Goal: Find specific page/section: Find specific page/section

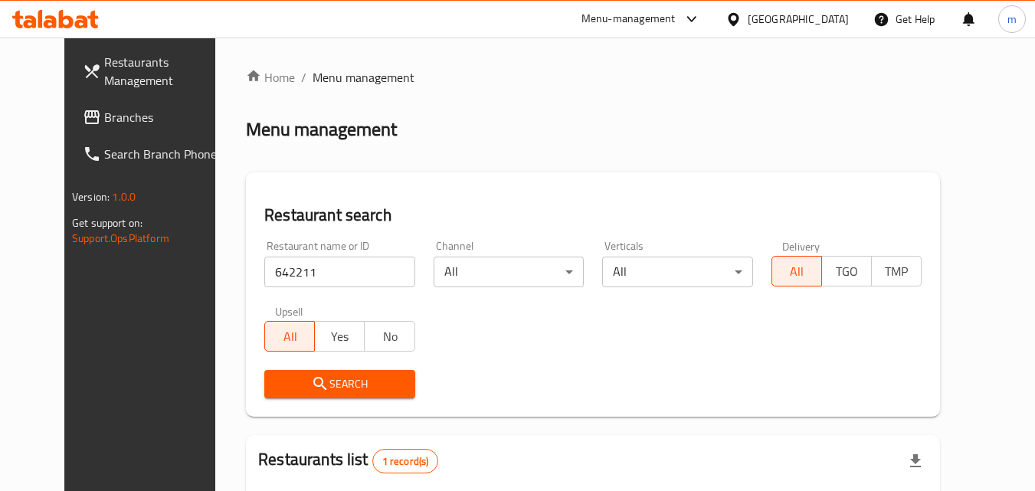
click at [821, 28] on div "[GEOGRAPHIC_DATA]" at bounding box center [797, 19] width 101 height 17
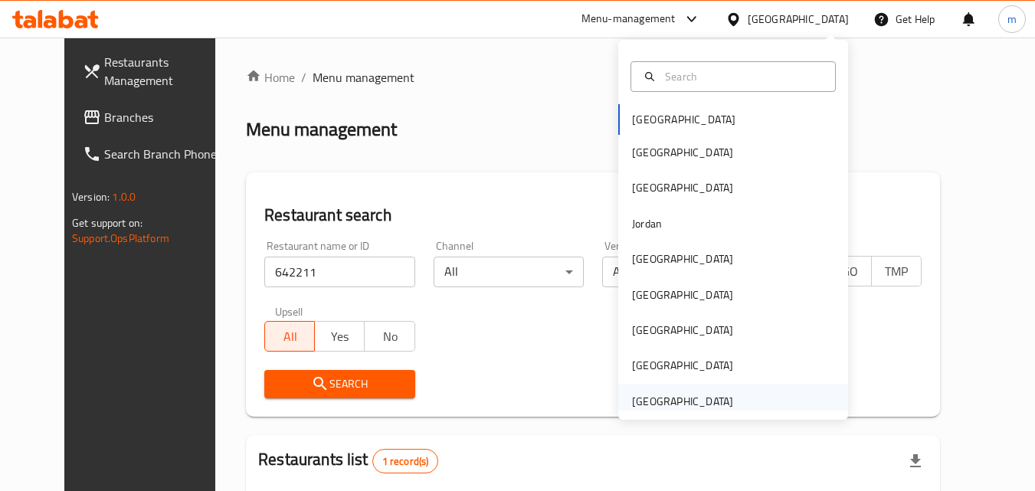
click at [666, 408] on div "[GEOGRAPHIC_DATA]" at bounding box center [682, 401] width 101 height 17
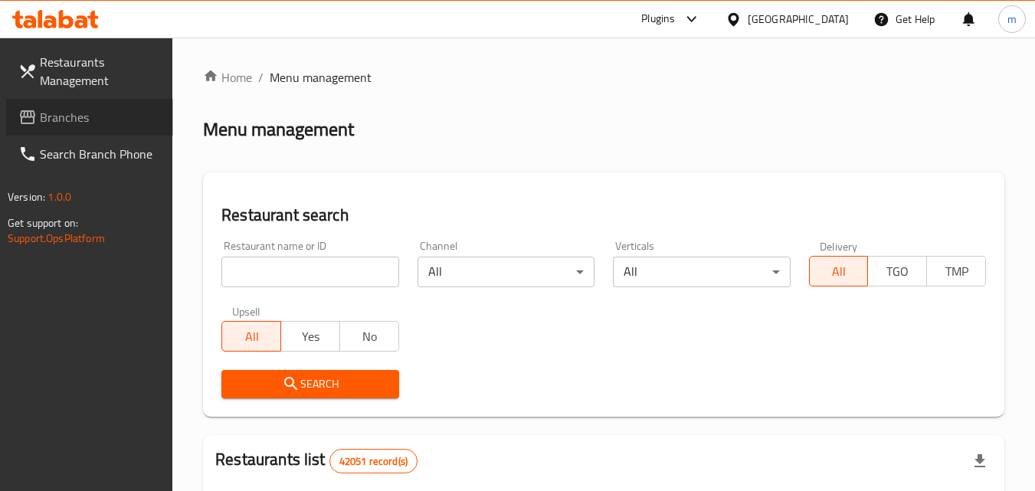
click at [48, 118] on span "Branches" at bounding box center [100, 117] width 121 height 18
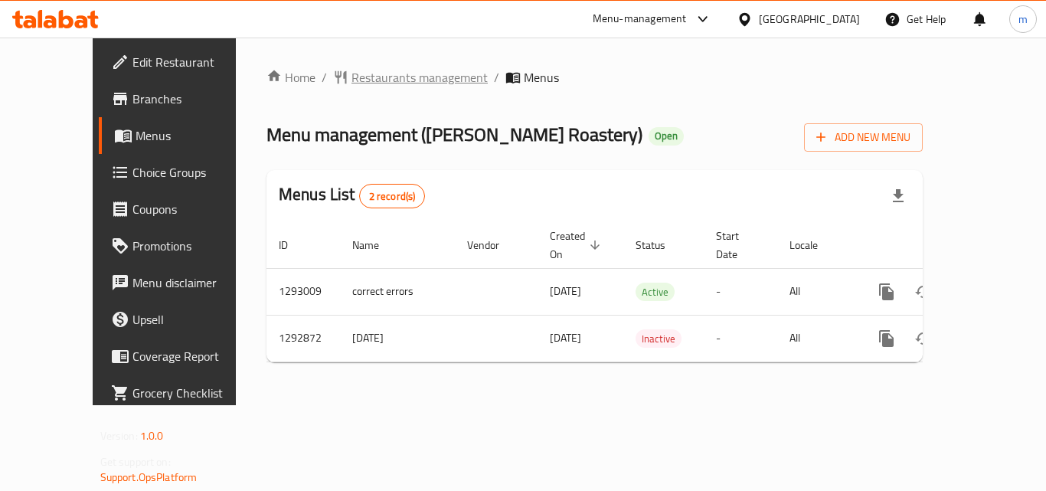
click at [351, 80] on span "Restaurants management" at bounding box center [419, 77] width 136 height 18
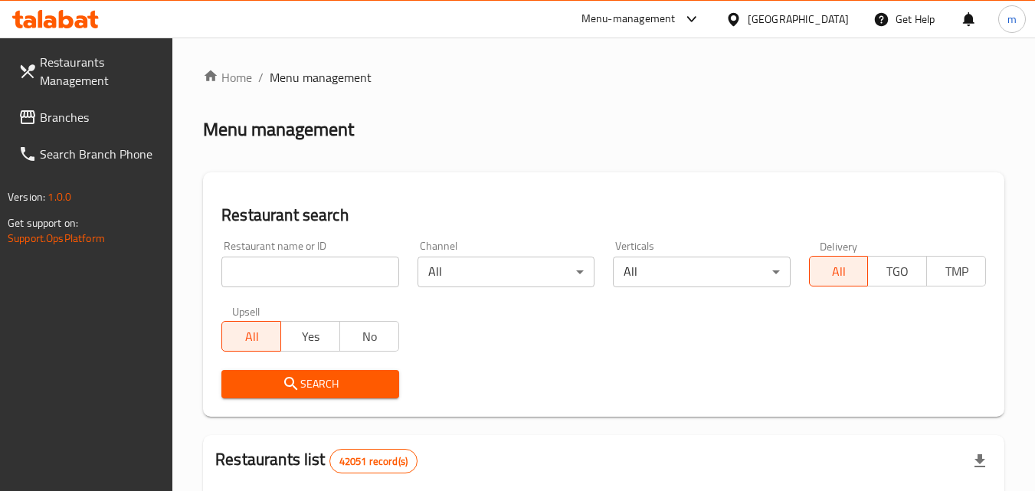
click at [305, 269] on input "search" at bounding box center [309, 272] width 177 height 31
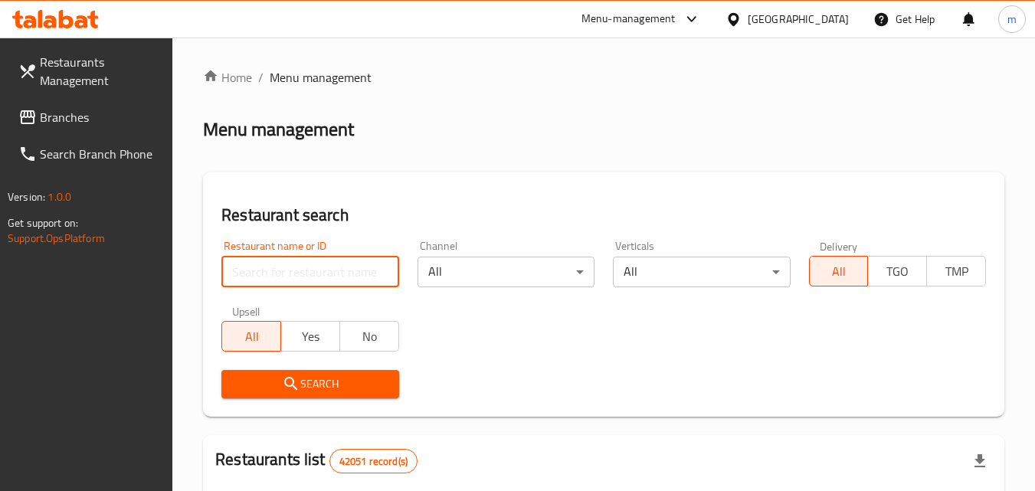
paste input "699221"
type input "699221"
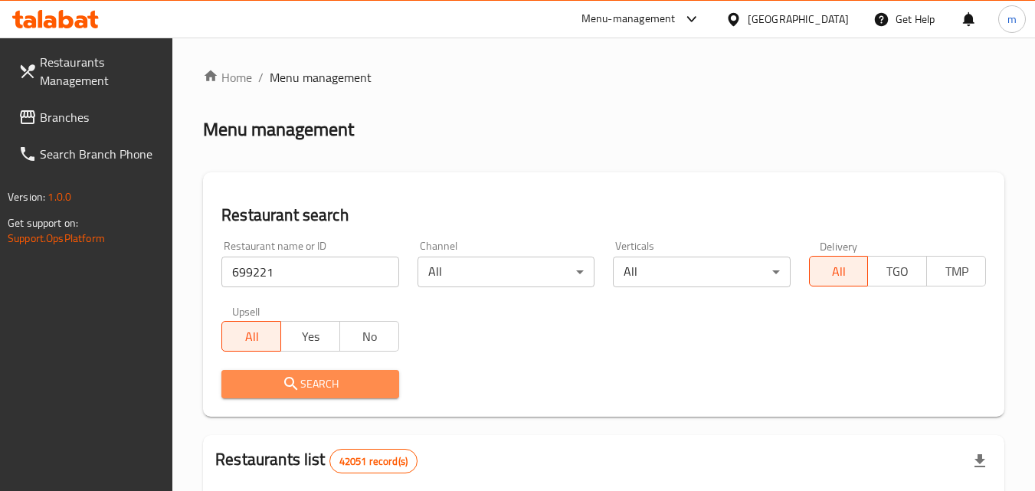
click at [302, 381] on span "Search" at bounding box center [310, 383] width 152 height 19
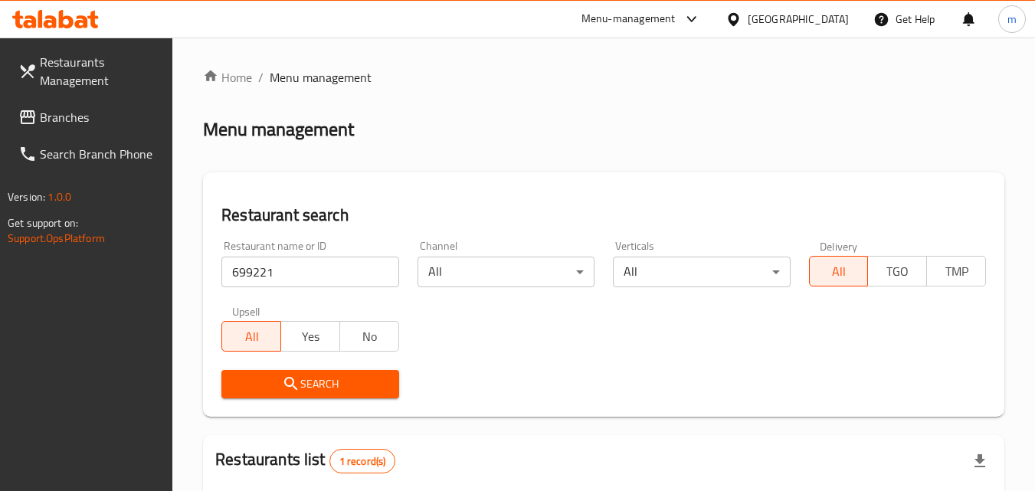
click at [51, 121] on span "Branches" at bounding box center [100, 117] width 121 height 18
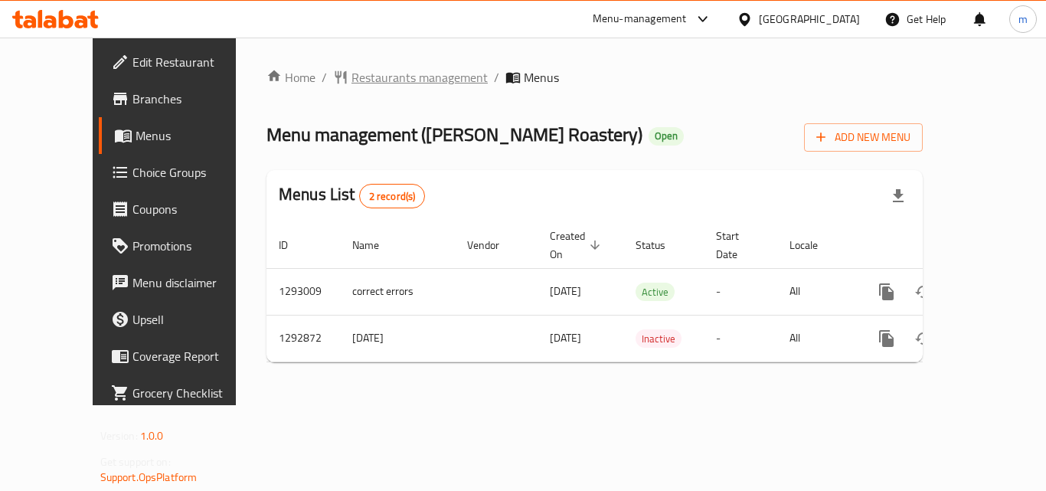
click at [386, 80] on span "Restaurants management" at bounding box center [419, 77] width 136 height 18
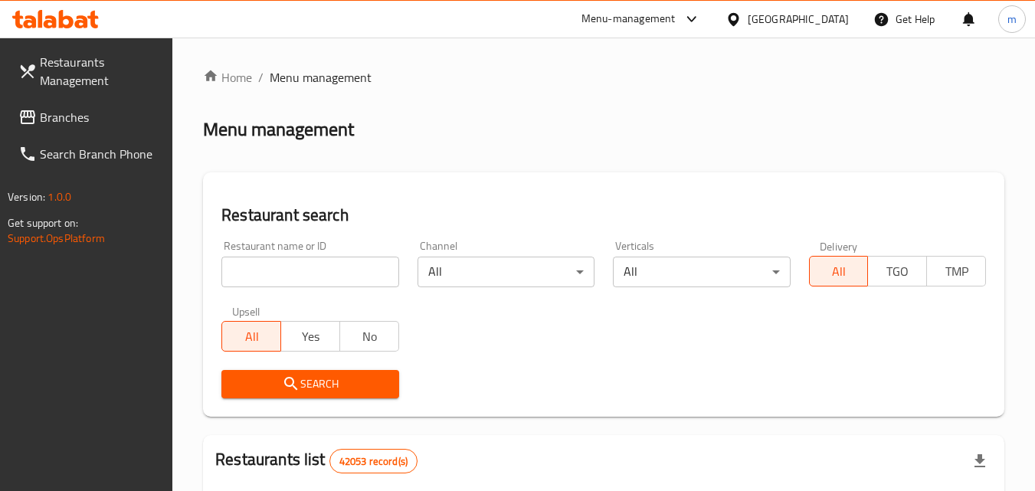
click at [278, 277] on input "search" at bounding box center [309, 272] width 177 height 31
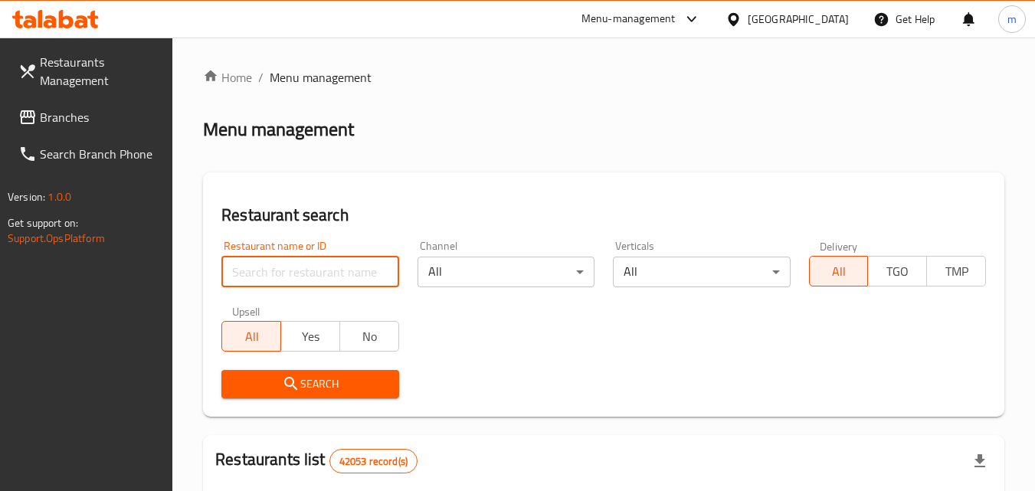
paste input "699221"
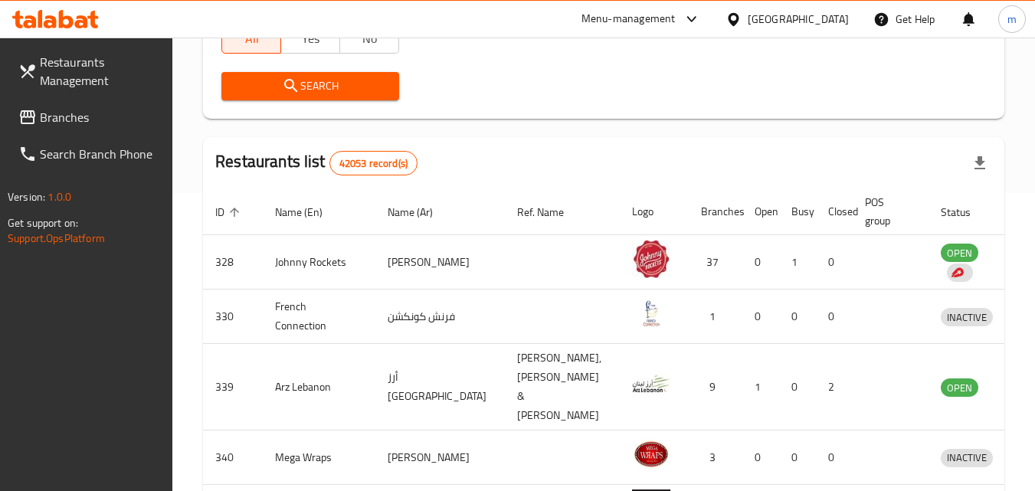
scroll to position [306, 0]
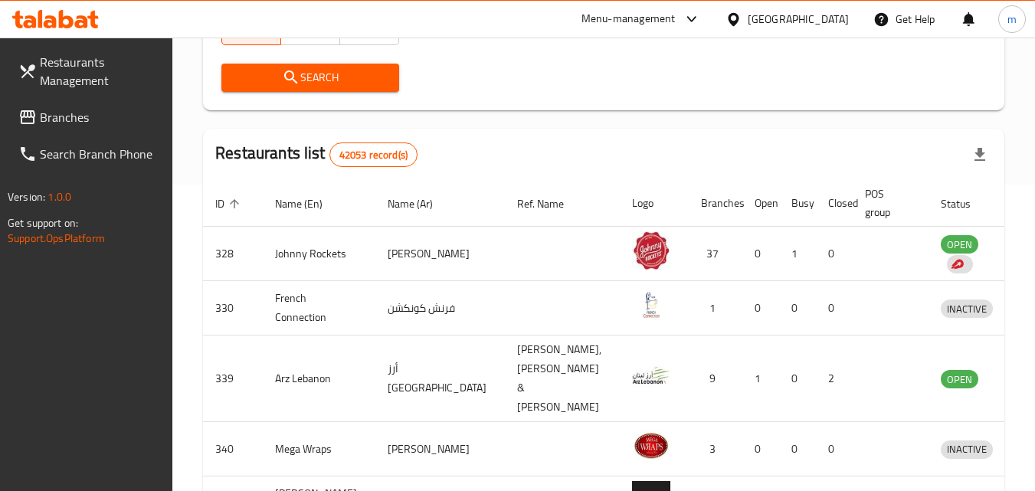
type input "699221"
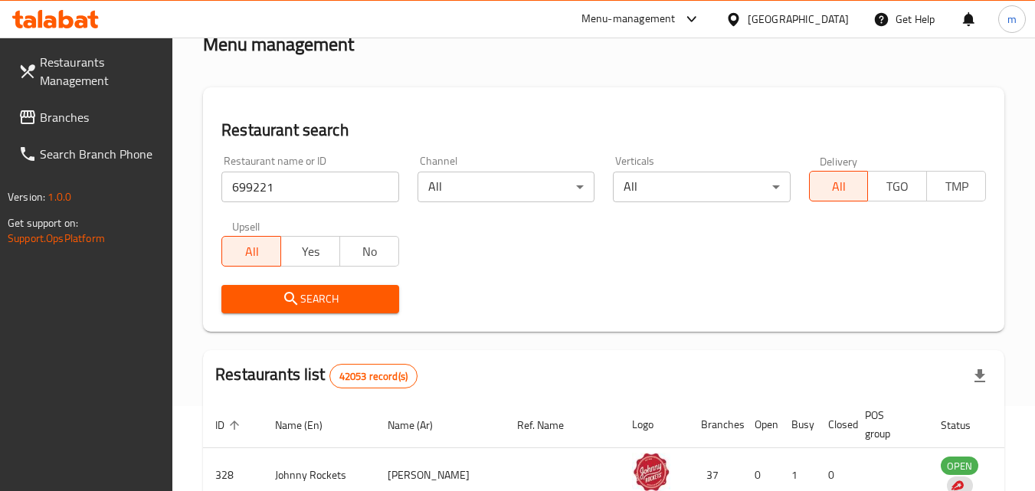
scroll to position [77, 0]
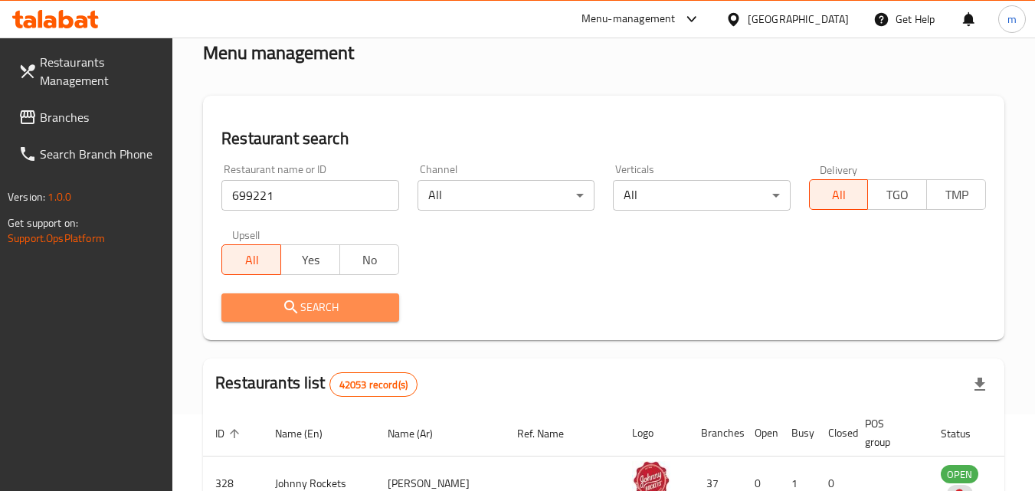
click at [318, 307] on span "Search" at bounding box center [310, 307] width 152 height 19
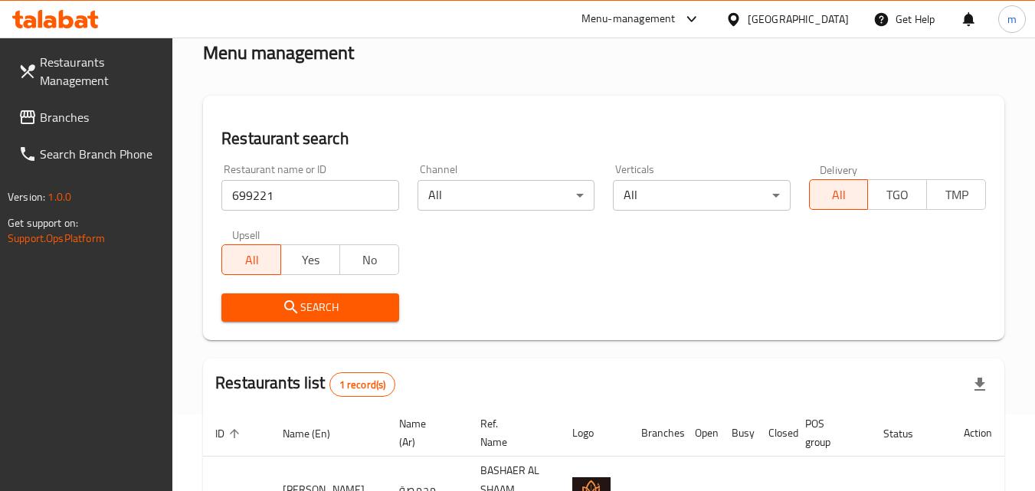
scroll to position [192, 0]
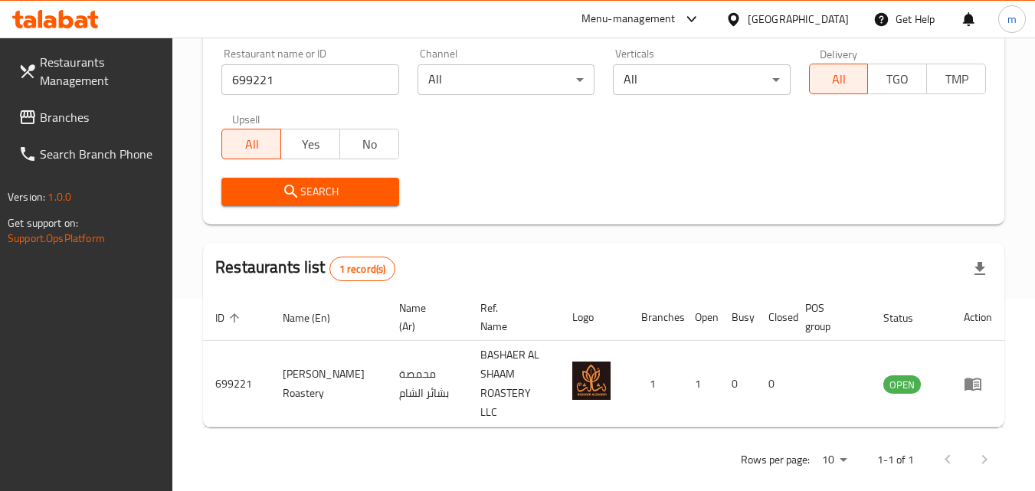
click at [805, 14] on div "[GEOGRAPHIC_DATA]" at bounding box center [797, 19] width 101 height 17
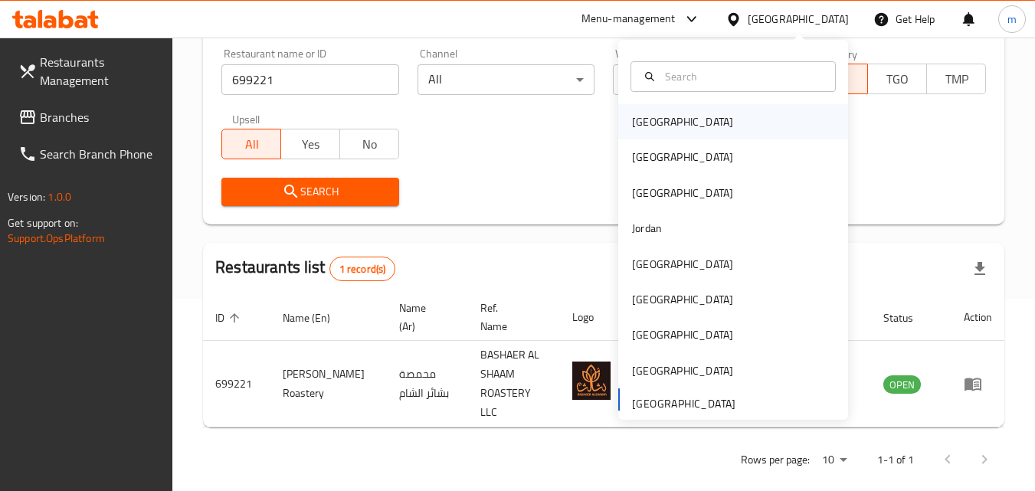
click at [638, 114] on div "[GEOGRAPHIC_DATA]" at bounding box center [682, 121] width 101 height 17
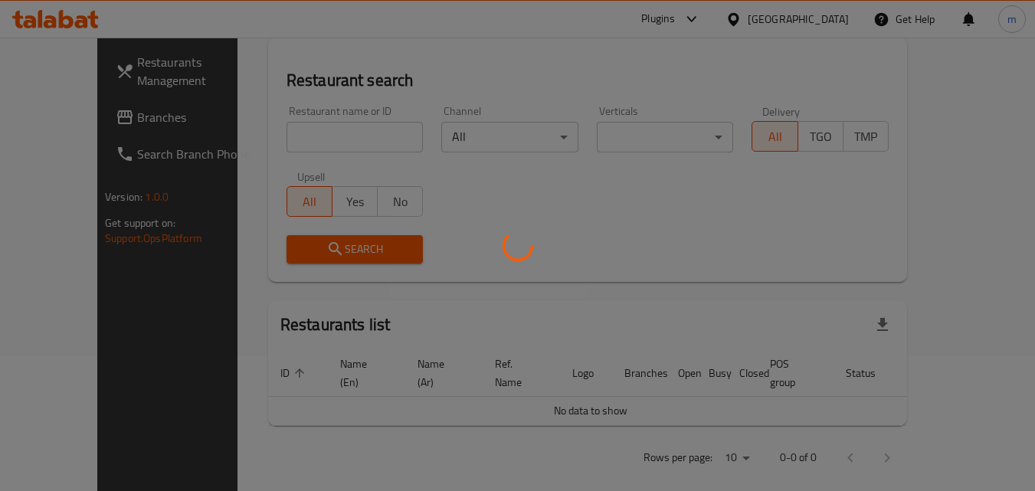
scroll to position [192, 0]
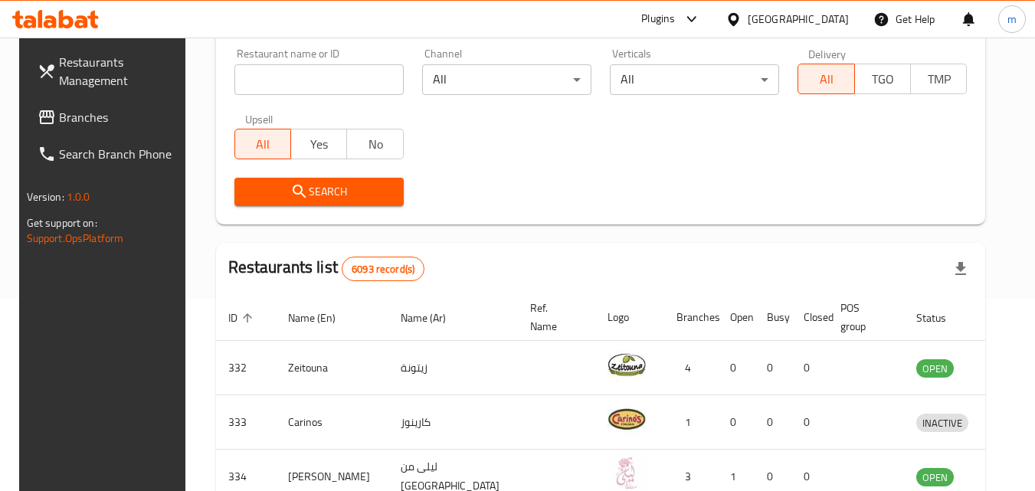
click at [84, 114] on span "Branches" at bounding box center [119, 117] width 121 height 18
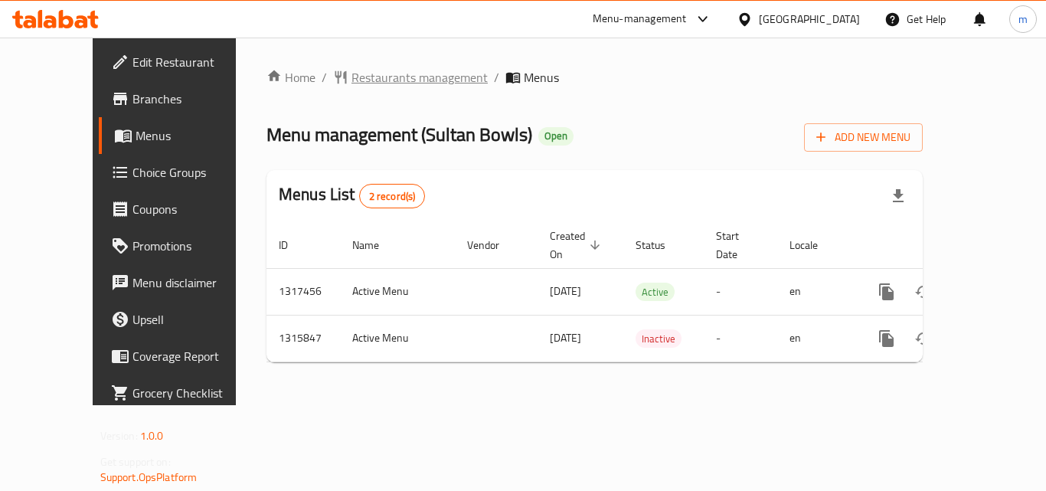
click at [351, 84] on span "Restaurants management" at bounding box center [419, 77] width 136 height 18
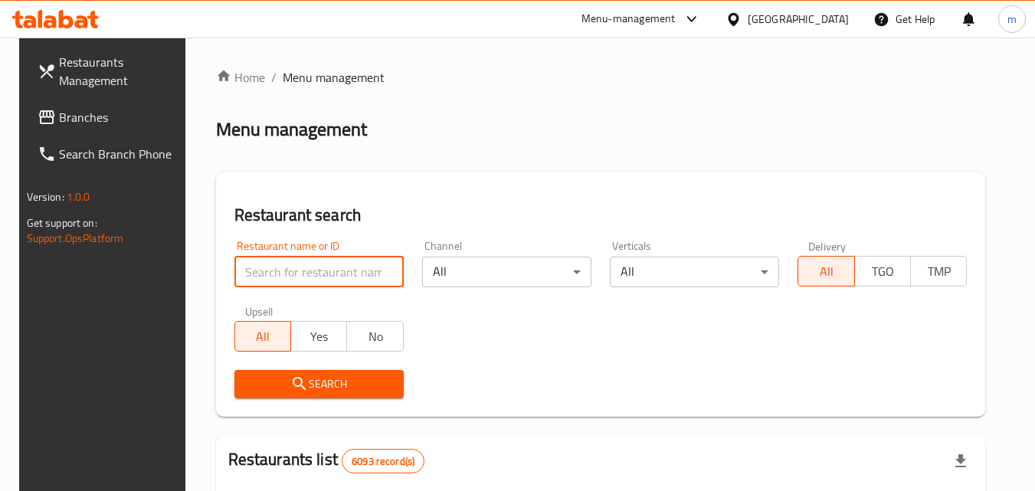
click at [309, 267] on input "search" at bounding box center [318, 272] width 169 height 31
paste input "707405"
type input "707405"
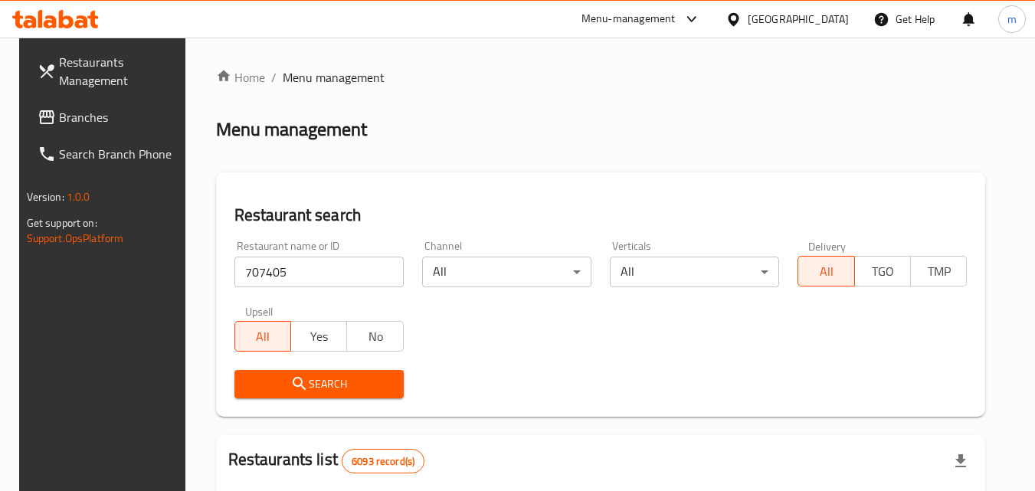
click at [332, 388] on span "Search" at bounding box center [319, 383] width 145 height 19
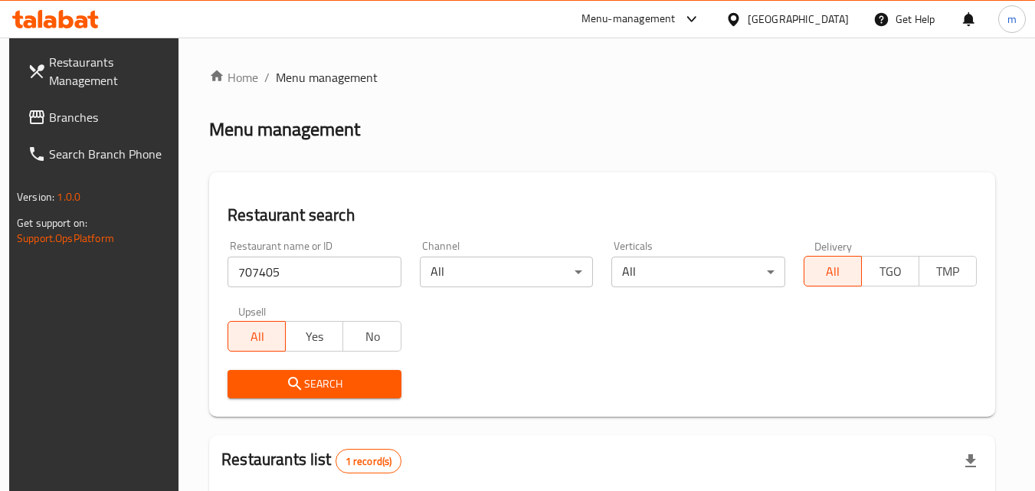
click at [832, 16] on div "[GEOGRAPHIC_DATA]" at bounding box center [797, 19] width 101 height 17
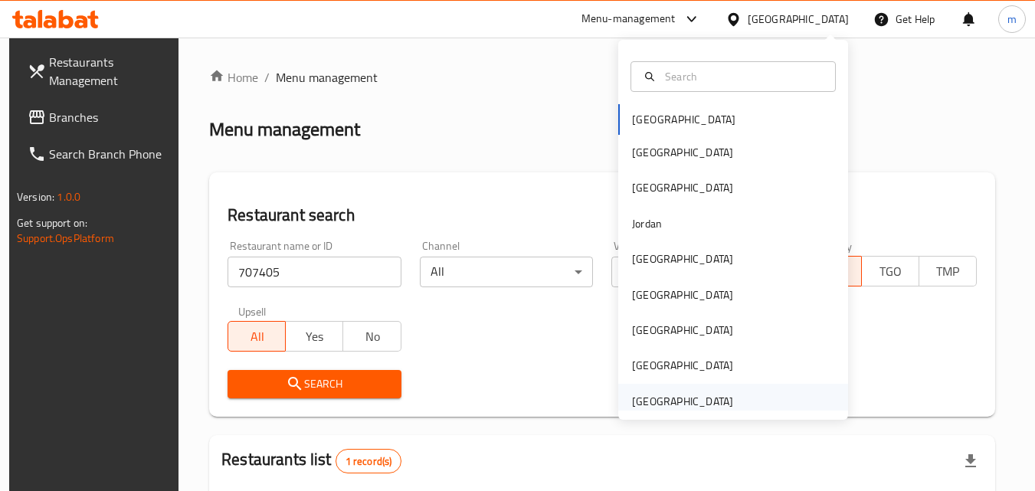
click at [653, 400] on div "[GEOGRAPHIC_DATA]" at bounding box center [682, 401] width 101 height 17
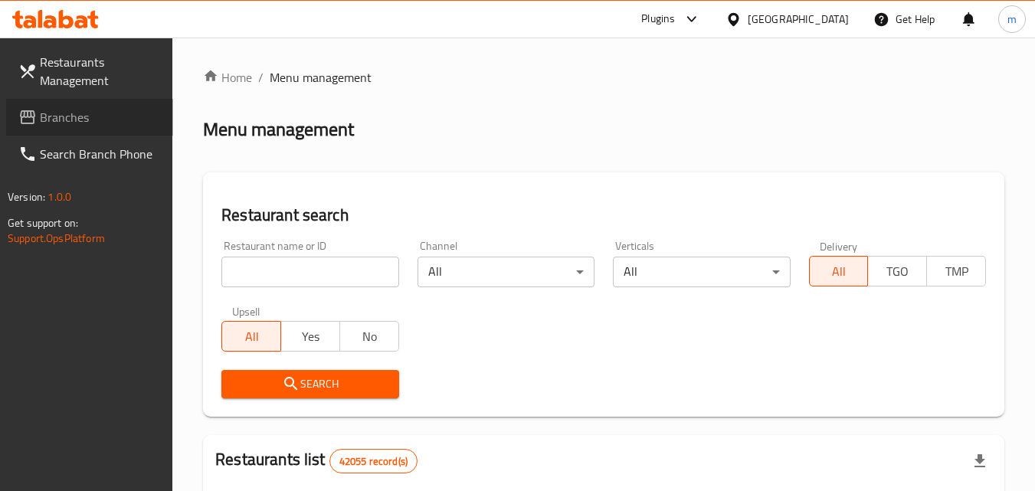
click at [51, 119] on span "Branches" at bounding box center [100, 117] width 121 height 18
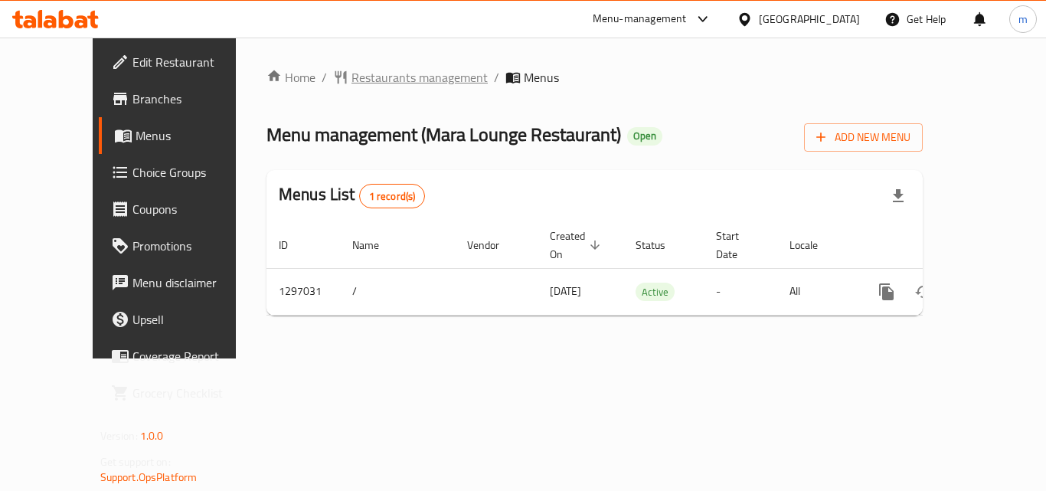
click at [354, 77] on span "Restaurants management" at bounding box center [419, 77] width 136 height 18
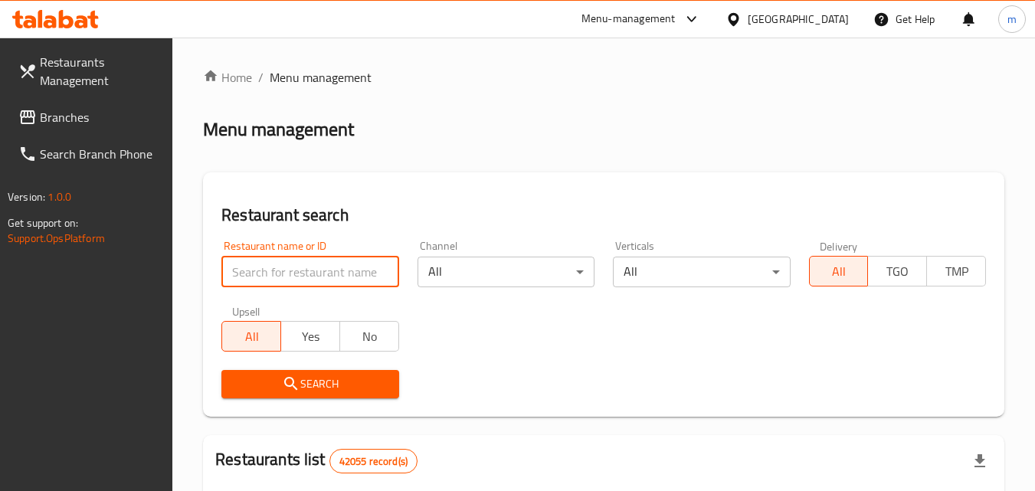
click at [292, 262] on input "search" at bounding box center [309, 272] width 177 height 31
paste input "700261"
type input "700261"
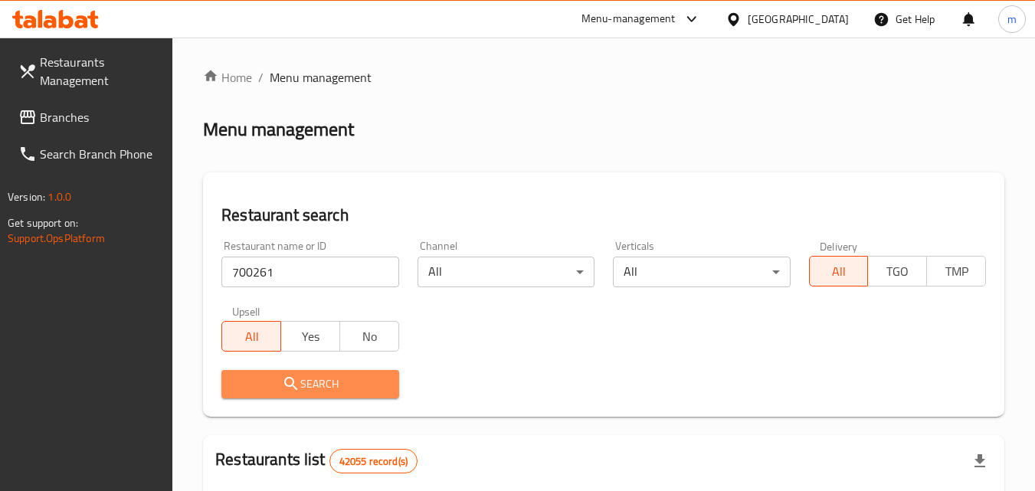
click at [320, 387] on span "Search" at bounding box center [310, 383] width 152 height 19
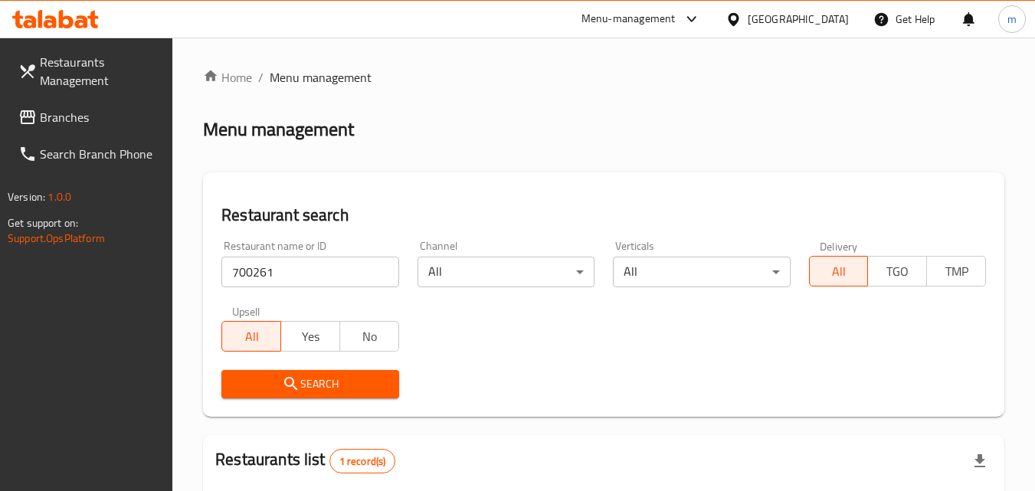
click at [761, 22] on div "United Arab Emirates" at bounding box center [797, 19] width 101 height 17
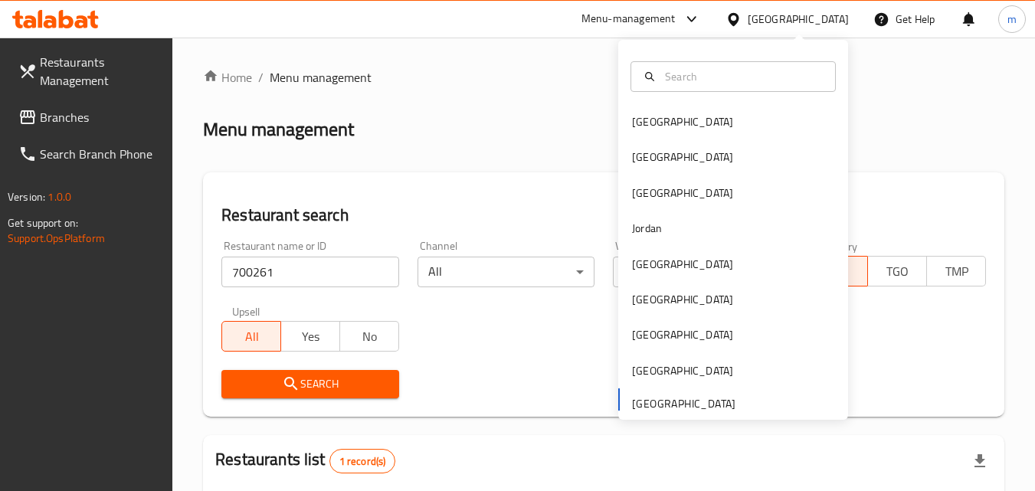
click at [685, 409] on div "Bahrain Egypt Iraq Jordan Kuwait Oman Qatar Saudi Arabia United Arab Emirates" at bounding box center [733, 261] width 230 height 315
click at [684, 397] on div "Bahrain Egypt Iraq Jordan Kuwait Oman Qatar Saudi Arabia United Arab Emirates" at bounding box center [733, 261] width 230 height 315
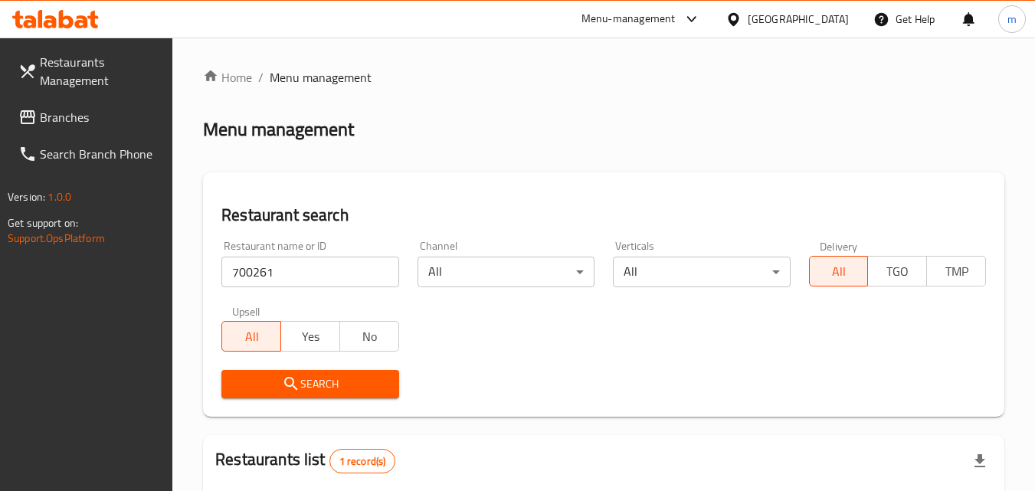
click at [512, 126] on div "Menu management" at bounding box center [603, 129] width 801 height 25
click at [80, 119] on span "Branches" at bounding box center [100, 117] width 121 height 18
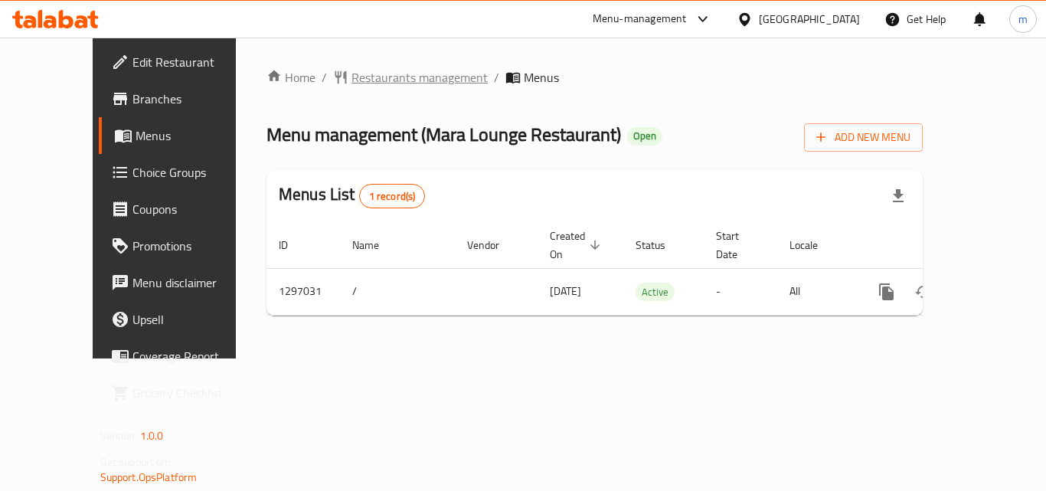
click at [379, 74] on span "Restaurants management" at bounding box center [419, 77] width 136 height 18
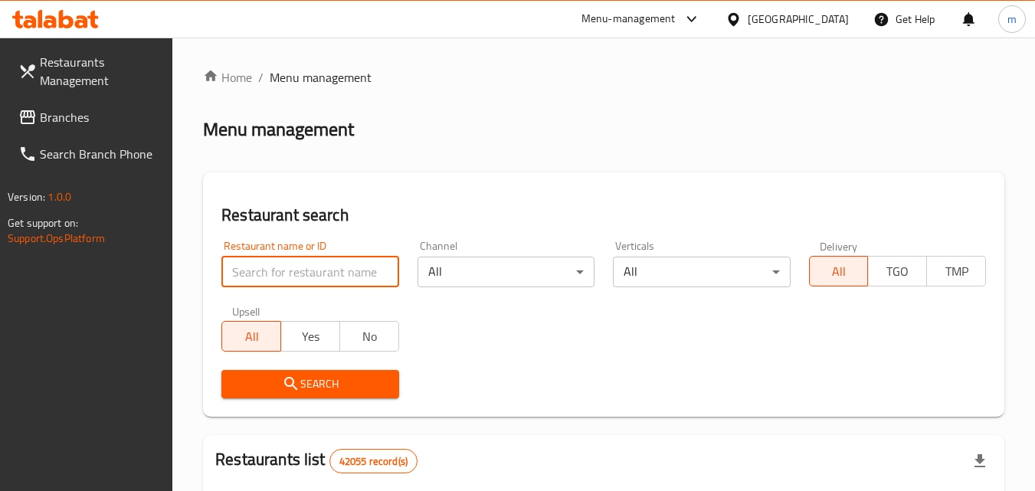
click at [355, 271] on input "search" at bounding box center [309, 272] width 177 height 31
paste input "700261"
type input "700261"
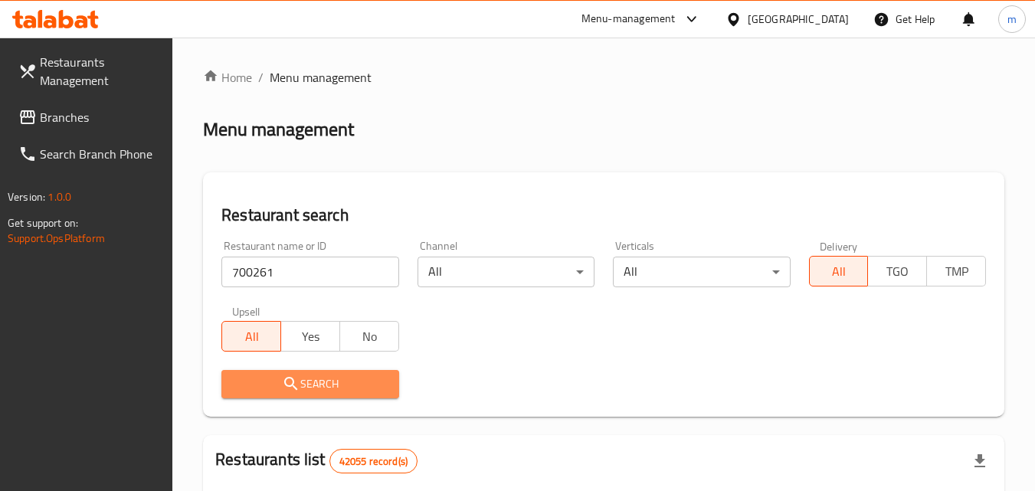
click at [317, 380] on span "Search" at bounding box center [310, 383] width 152 height 19
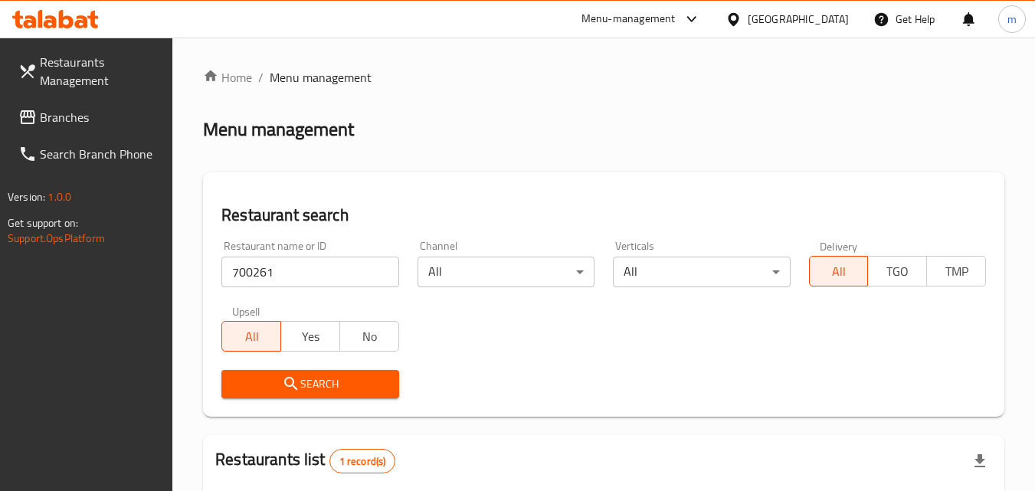
click at [747, 19] on div at bounding box center [736, 19] width 22 height 17
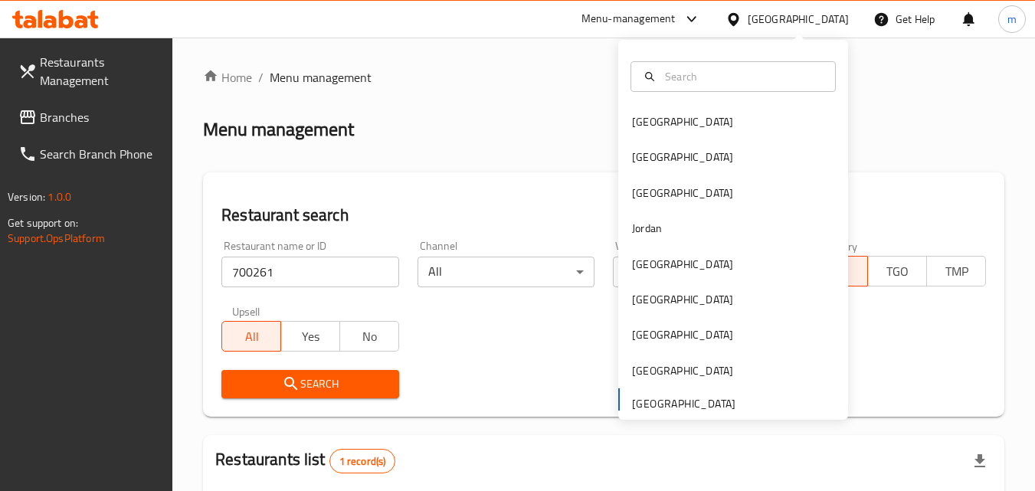
click at [652, 400] on div "Bahrain Egypt Iraq Jordan Kuwait Oman Qatar Saudi Arabia United Arab Emirates" at bounding box center [733, 261] width 230 height 315
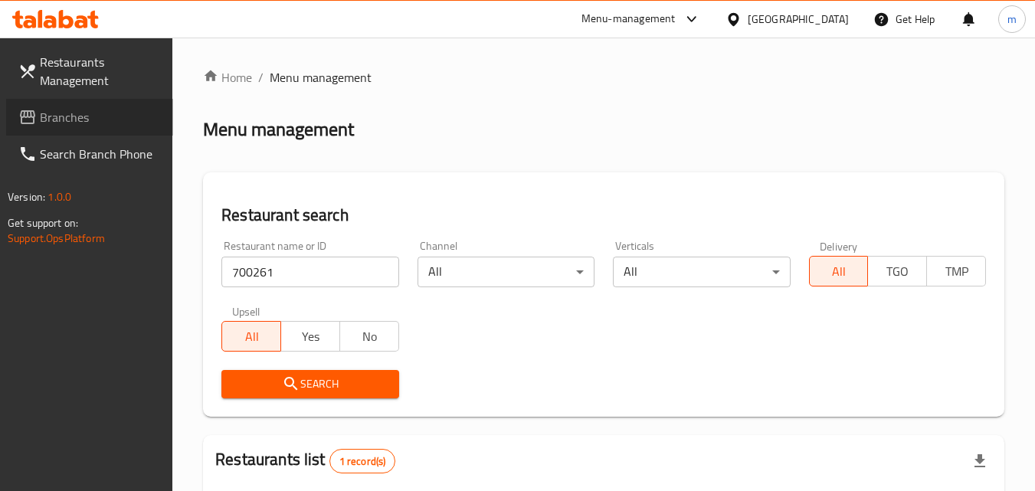
click at [67, 117] on span "Branches" at bounding box center [100, 117] width 121 height 18
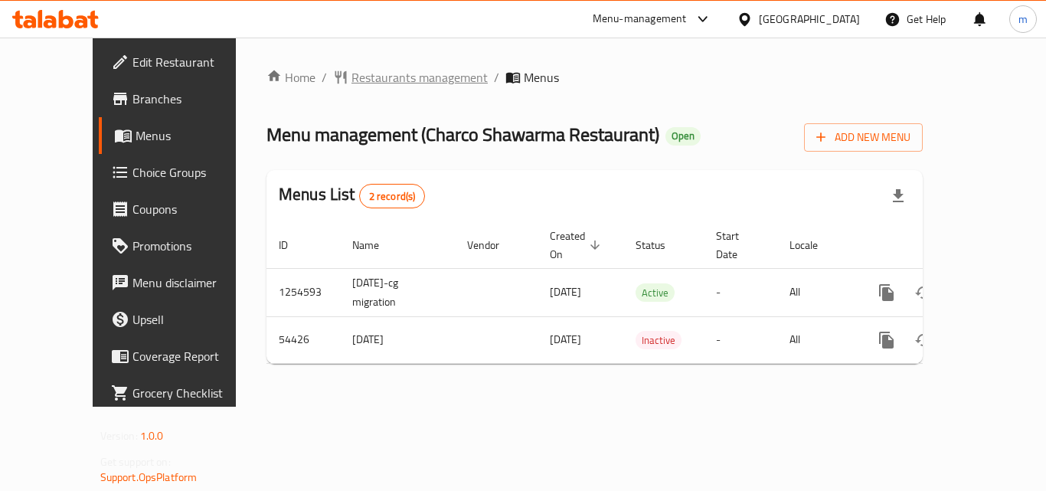
click at [356, 77] on span "Restaurants management" at bounding box center [419, 77] width 136 height 18
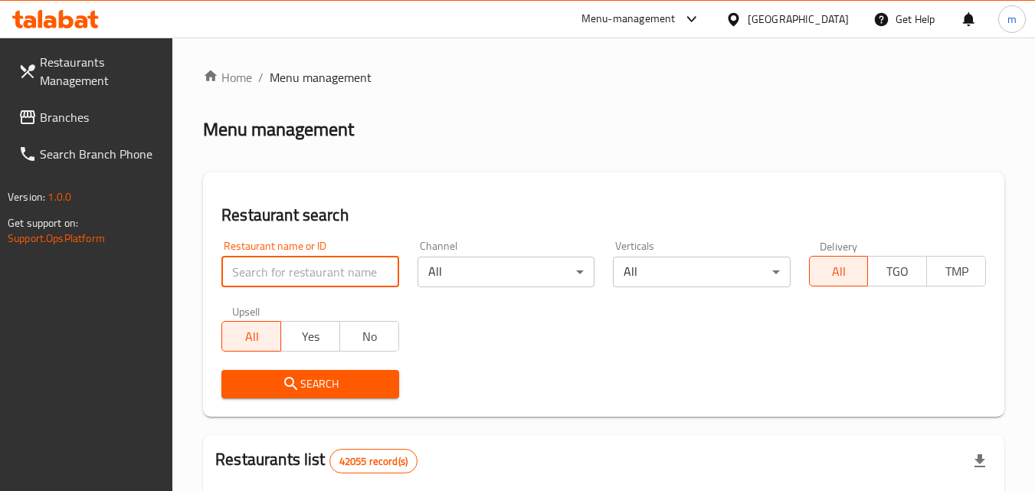
click at [330, 279] on input "search" at bounding box center [309, 272] width 177 height 31
paste input "26878"
type input "26878"
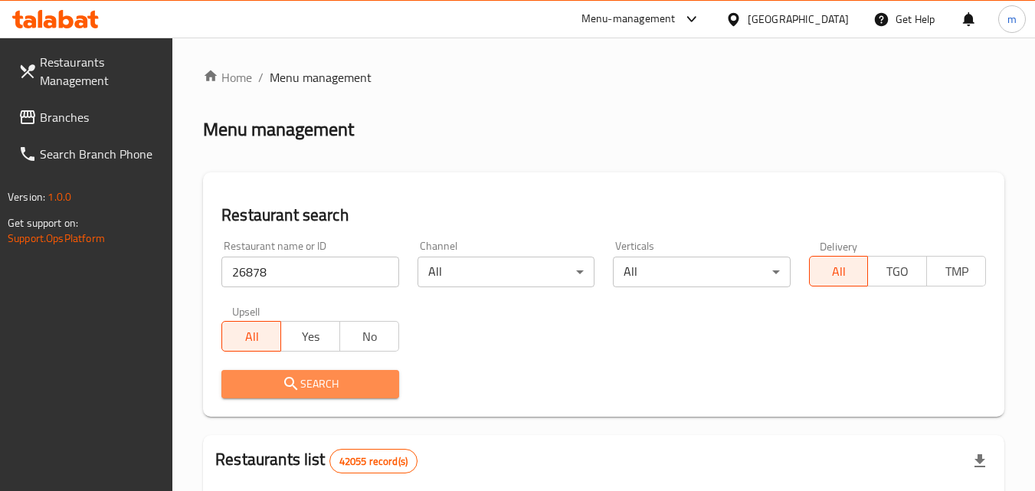
click at [291, 387] on icon "submit" at bounding box center [291, 383] width 18 height 18
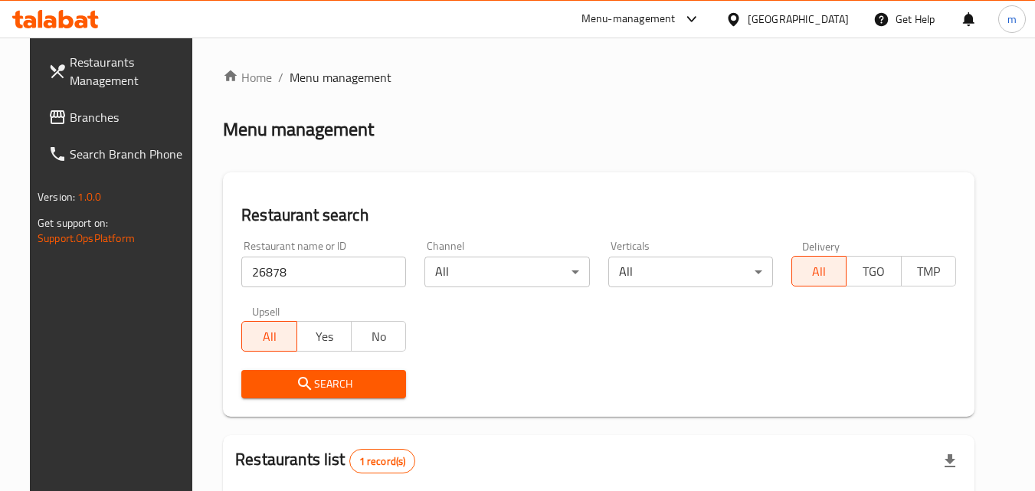
click at [776, 22] on div "United Arab Emirates" at bounding box center [797, 19] width 101 height 17
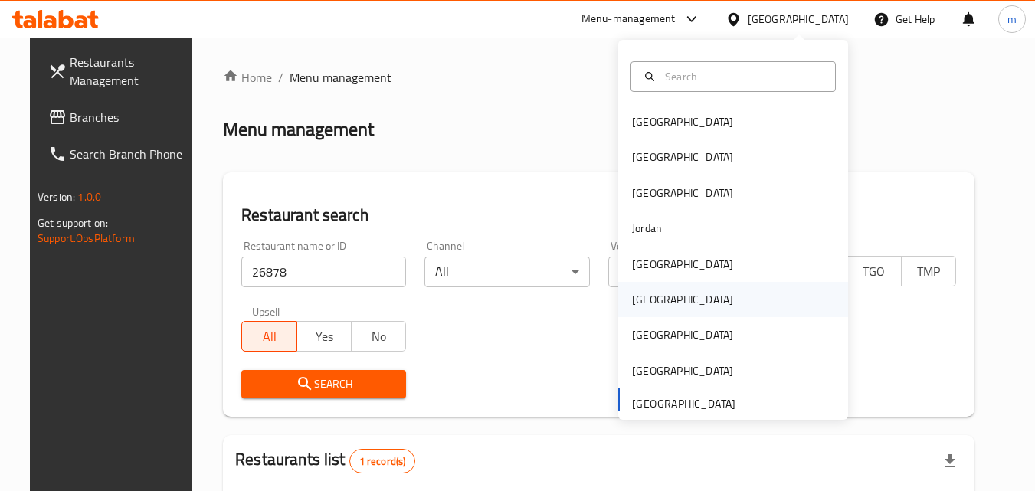
click at [642, 303] on div "Oman" at bounding box center [682, 299] width 101 height 17
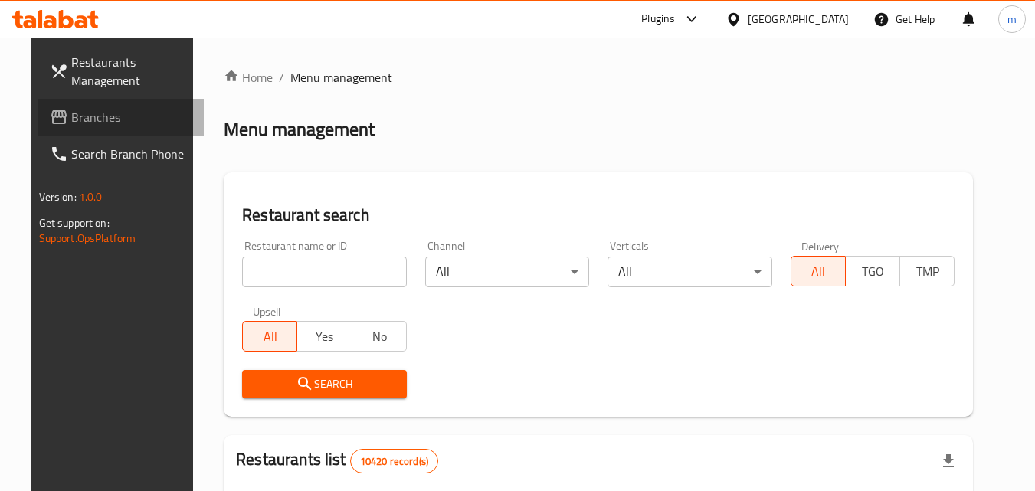
click at [71, 122] on span "Branches" at bounding box center [131, 117] width 121 height 18
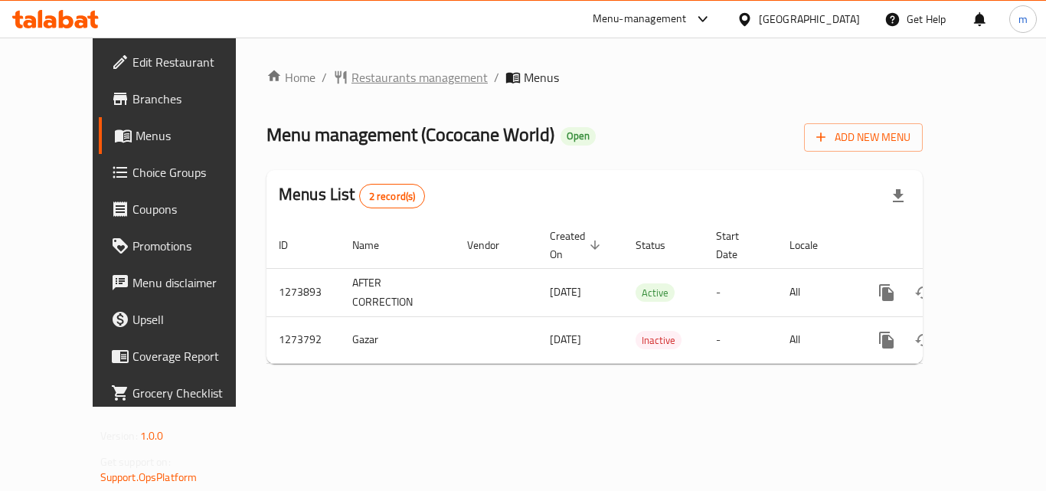
click at [387, 75] on span "Restaurants management" at bounding box center [419, 77] width 136 height 18
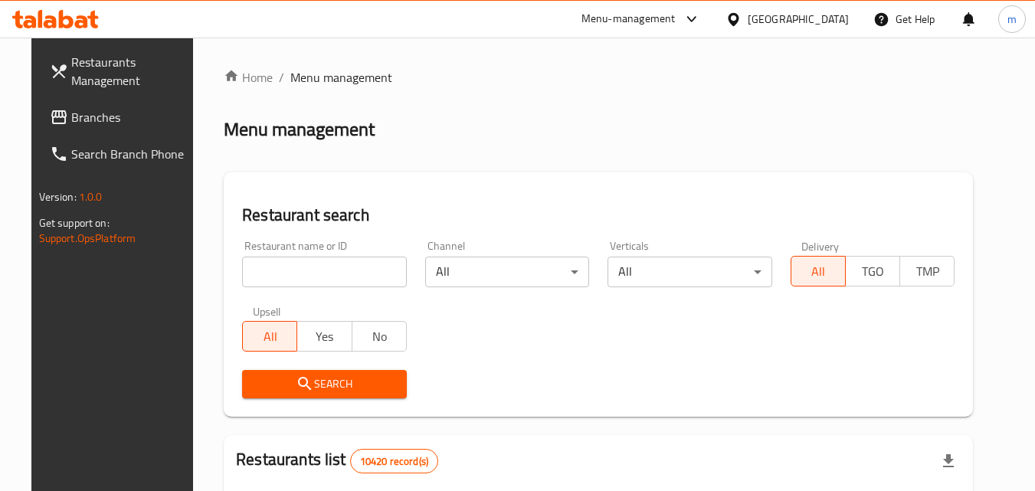
click at [286, 270] on input "search" at bounding box center [324, 272] width 165 height 31
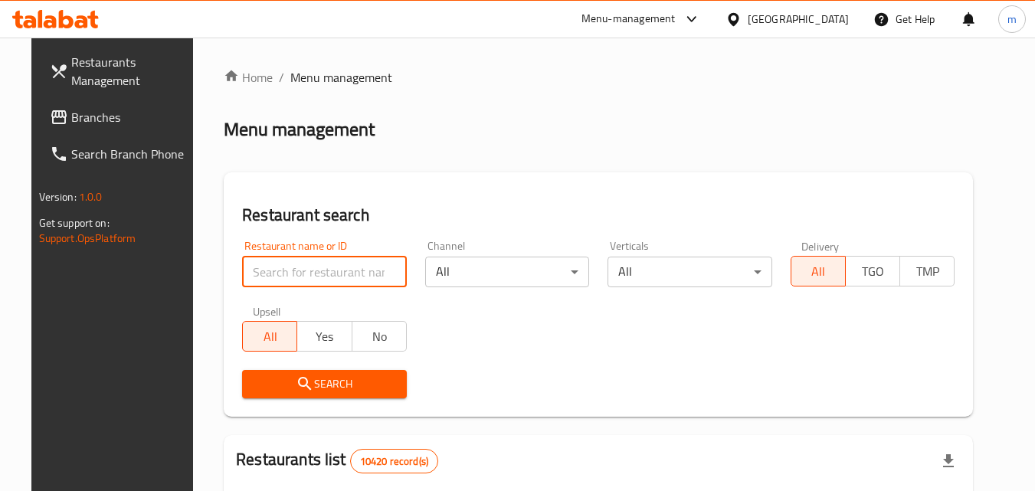
paste input "690978"
type input "690978"
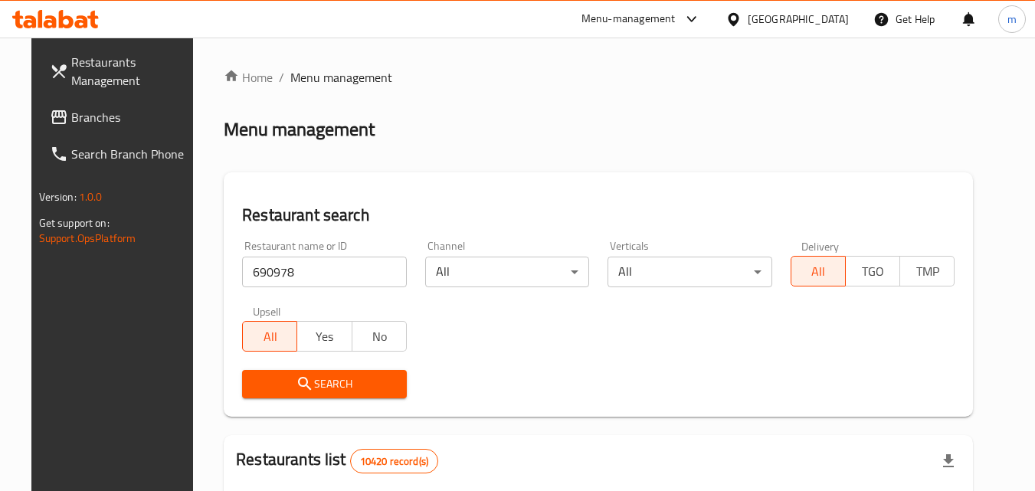
click at [296, 374] on span "Search" at bounding box center [324, 383] width 140 height 19
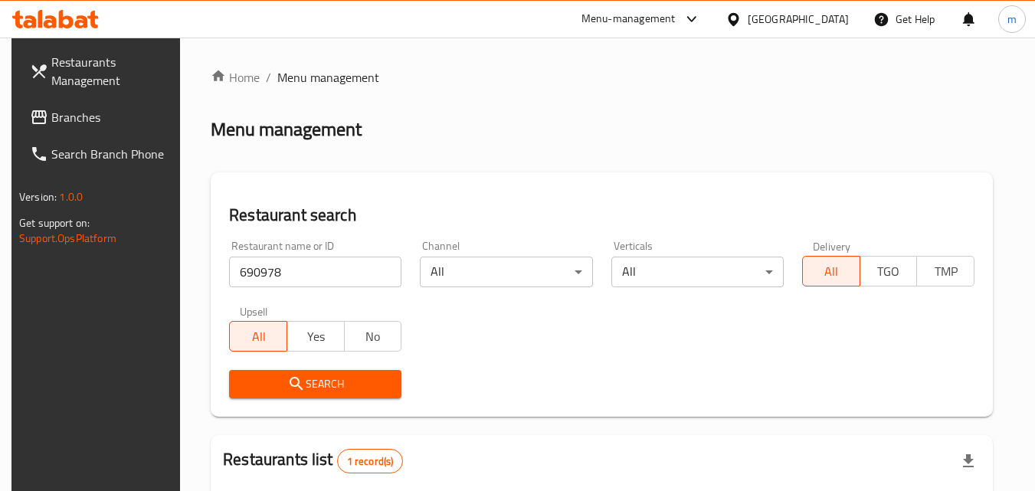
click at [821, 23] on div "Oman" at bounding box center [797, 19] width 101 height 17
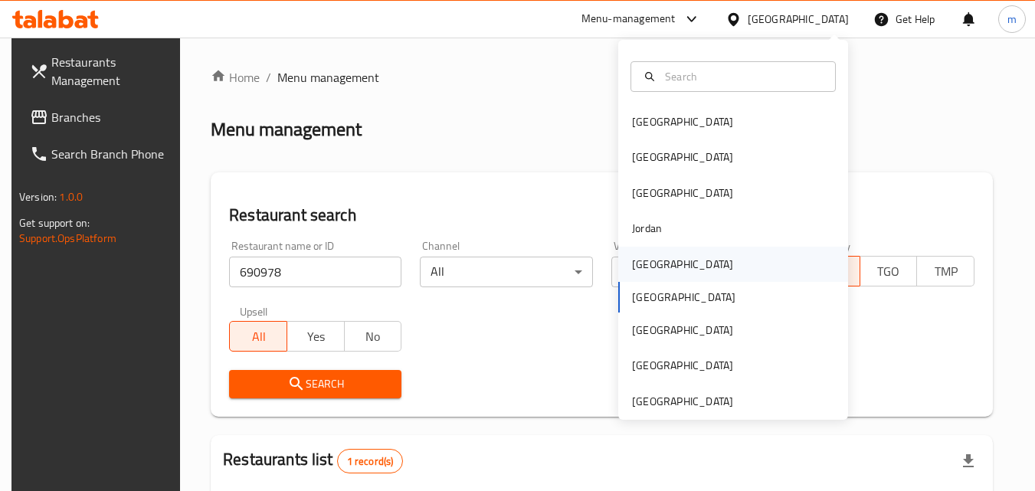
click at [639, 264] on div "[GEOGRAPHIC_DATA]" at bounding box center [682, 264] width 101 height 17
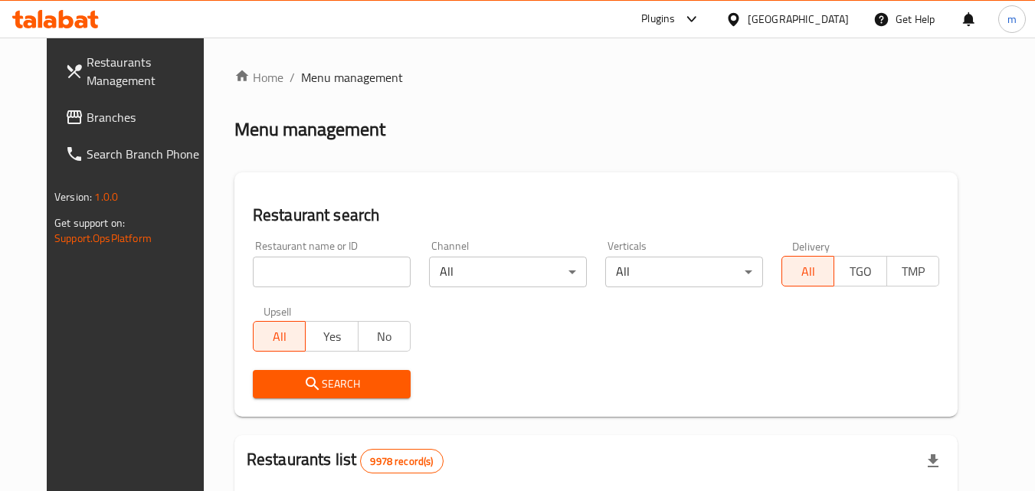
click at [87, 113] on span "Branches" at bounding box center [147, 117] width 121 height 18
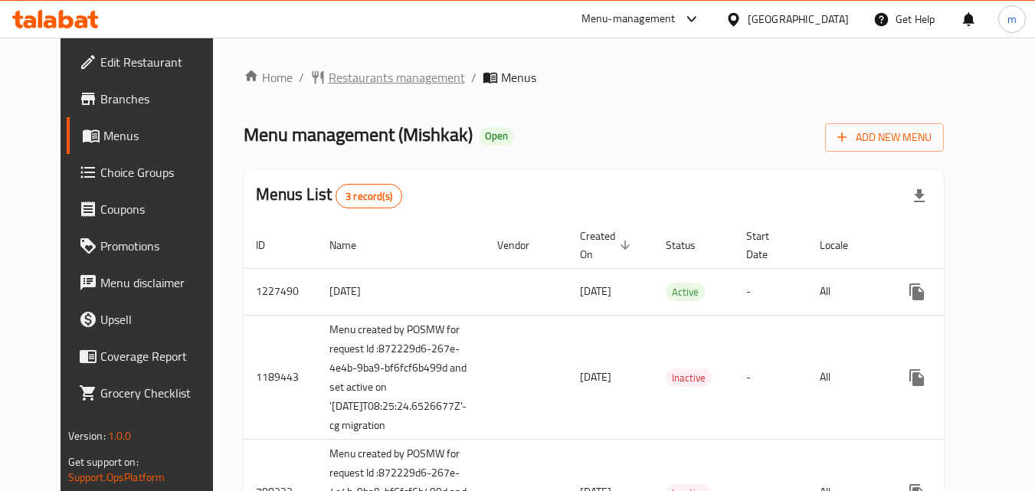
click at [335, 83] on span "Restaurants management" at bounding box center [397, 77] width 136 height 18
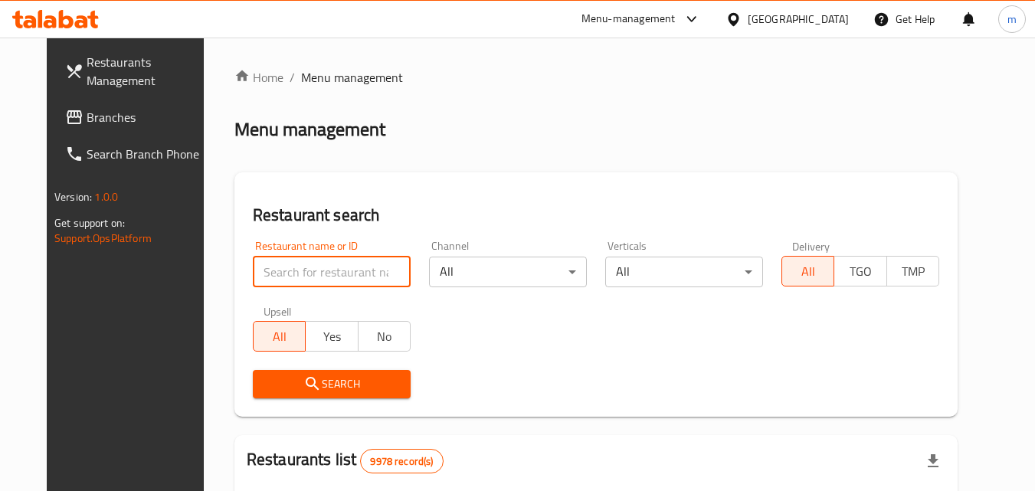
click at [310, 273] on input "search" at bounding box center [332, 272] width 158 height 31
paste input "17400"
type input "17400"
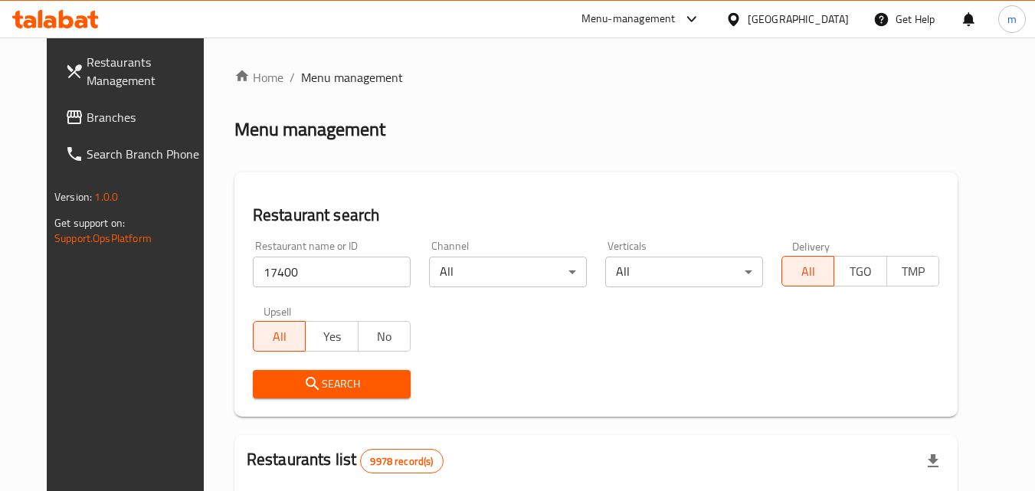
click at [329, 387] on span "Search" at bounding box center [331, 383] width 133 height 19
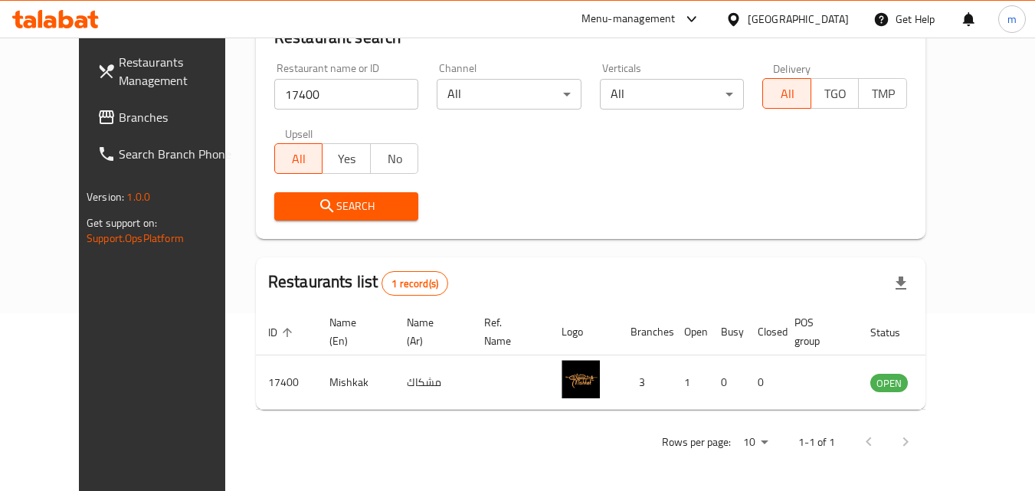
scroll to position [179, 0]
